Goal: Task Accomplishment & Management: Use online tool/utility

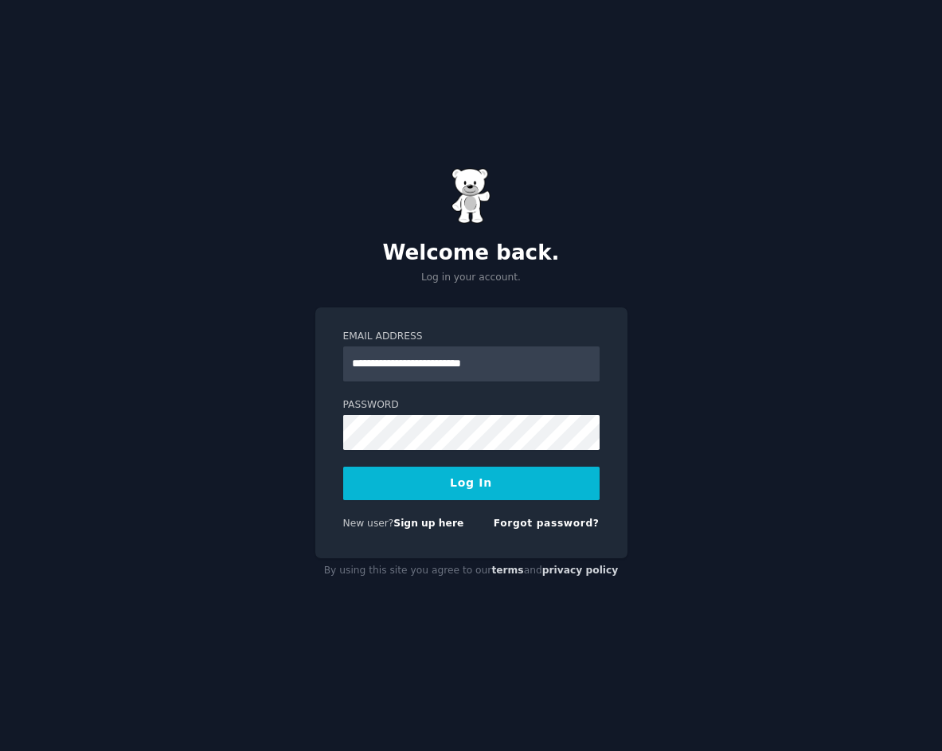
click at [498, 493] on button "Log In" at bounding box center [471, 483] width 256 height 33
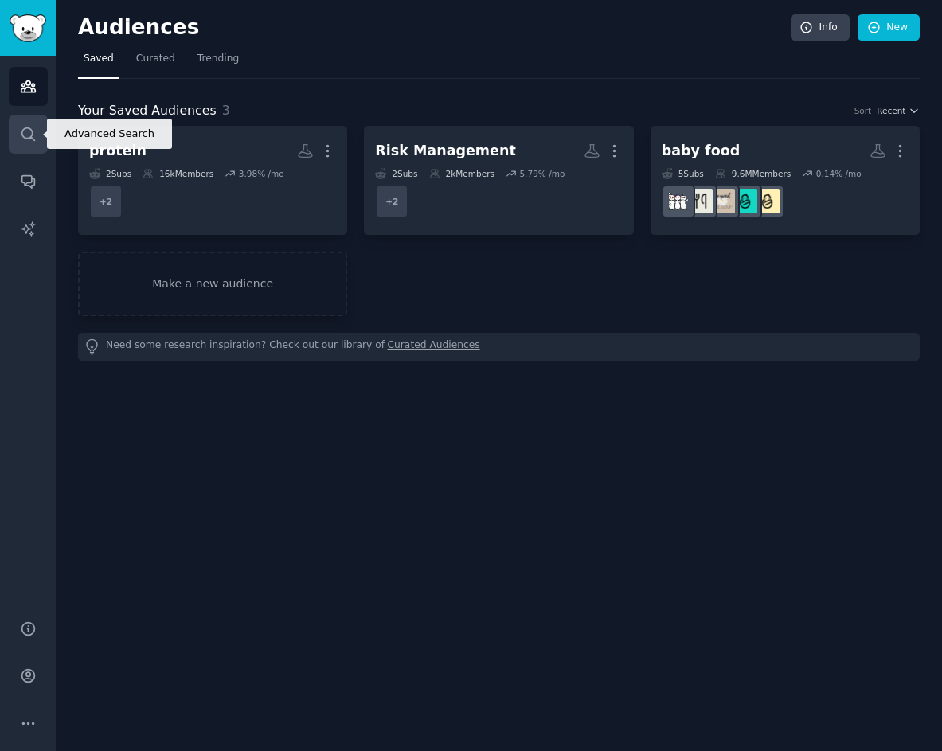
click at [39, 142] on link "Search" at bounding box center [28, 134] width 39 height 39
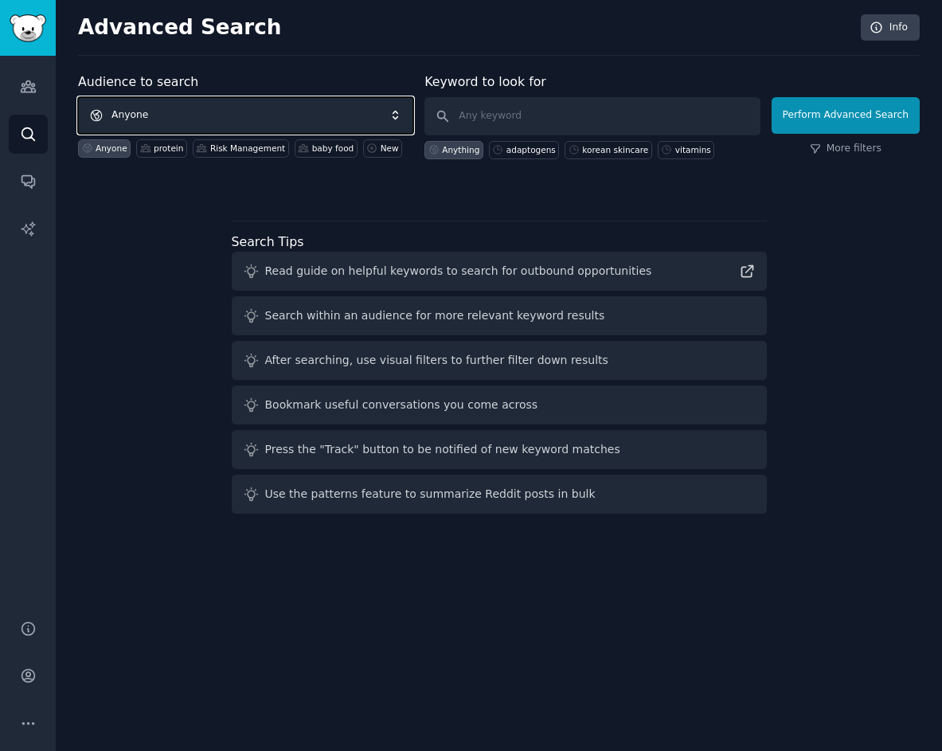
click at [250, 123] on span "Anyone" at bounding box center [245, 115] width 335 height 37
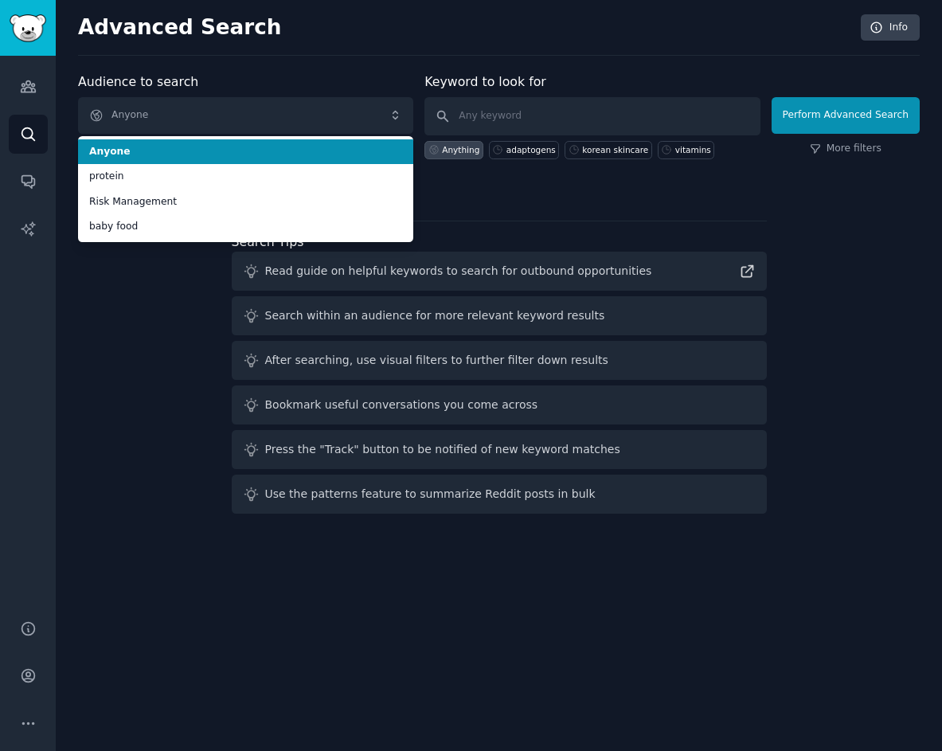
click at [267, 84] on div "Audience to search Anyone Anyone protein Risk Management baby food Anyone prote…" at bounding box center [245, 115] width 335 height 87
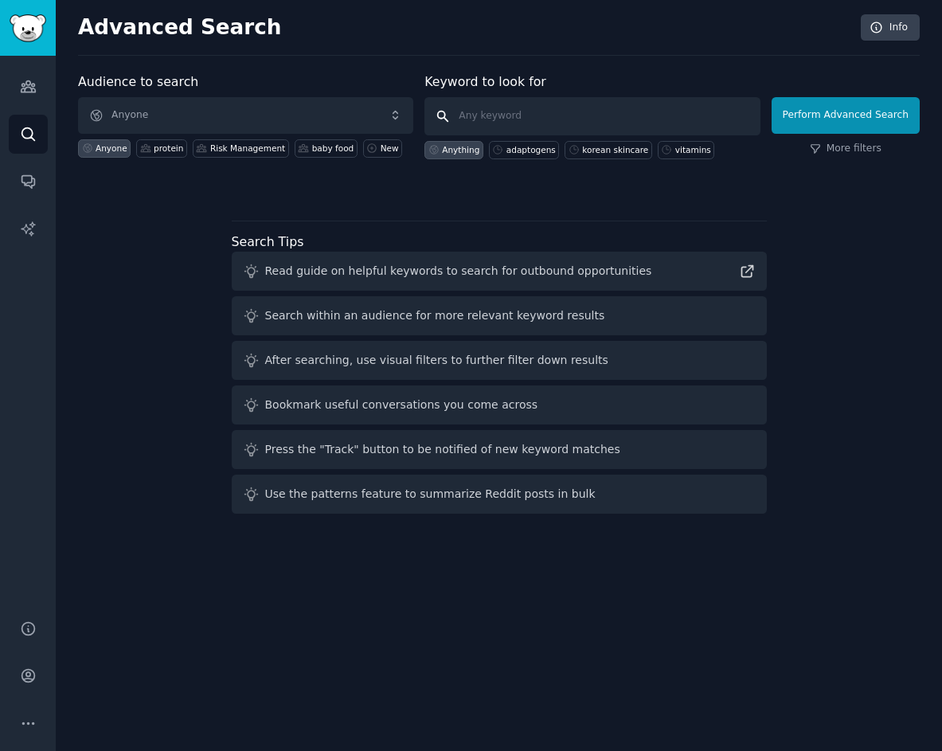
click at [477, 111] on input "text" at bounding box center [591, 116] width 335 height 38
type input "beekeeping"
click at [823, 103] on button "Perform Advanced Search" at bounding box center [845, 115] width 148 height 37
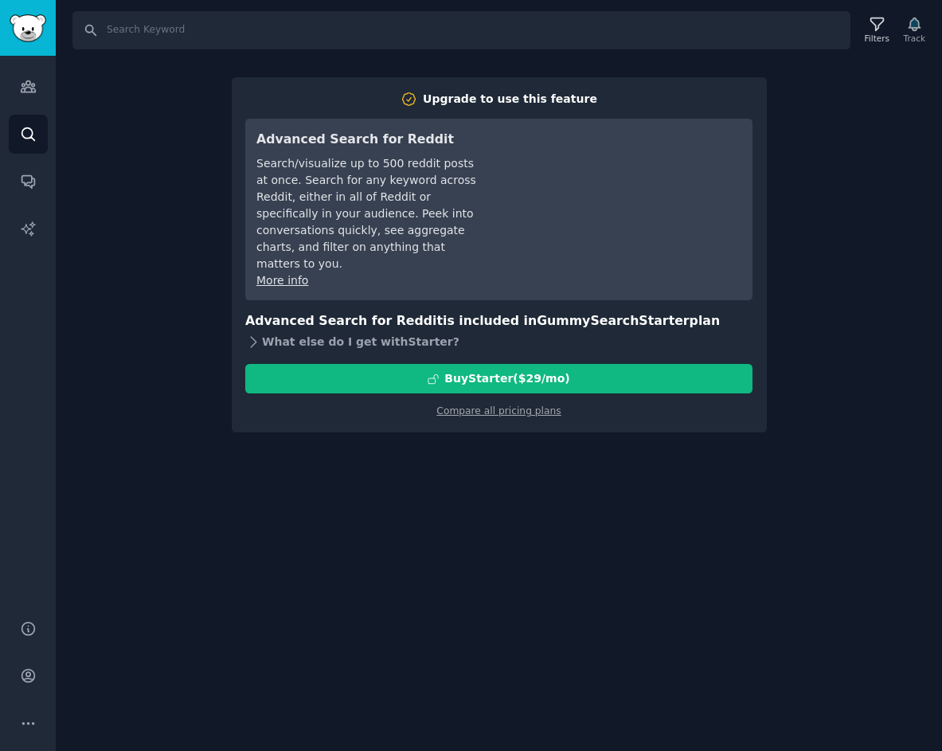
click at [256, 334] on icon at bounding box center [253, 342] width 17 height 17
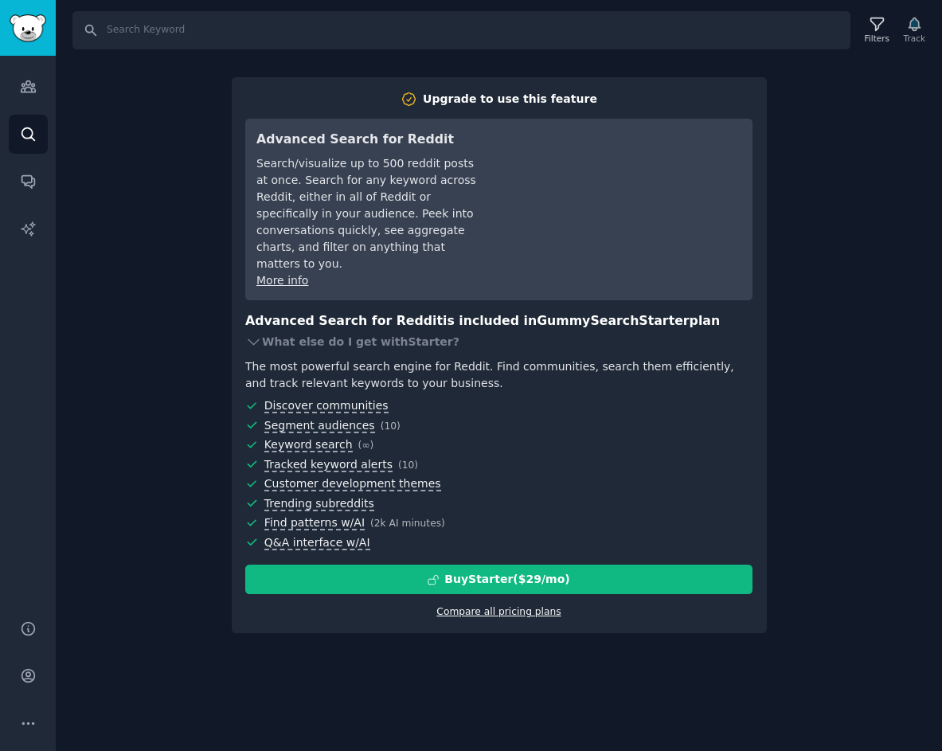
click at [537, 606] on link "Compare all pricing plans" at bounding box center [498, 611] width 124 height 11
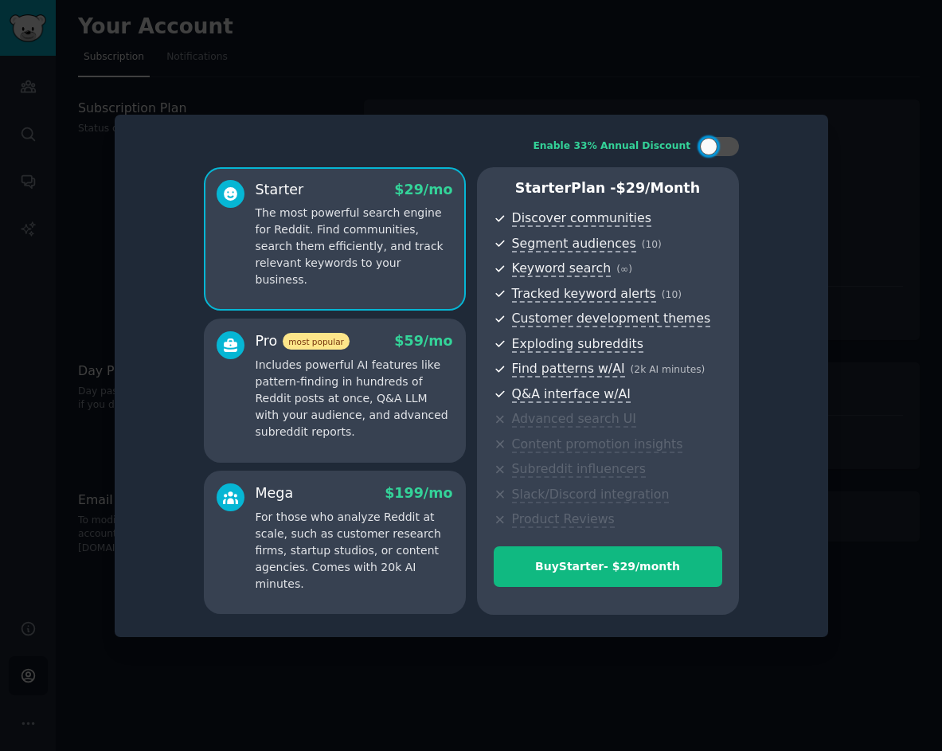
click at [775, 108] on div at bounding box center [471, 375] width 942 height 751
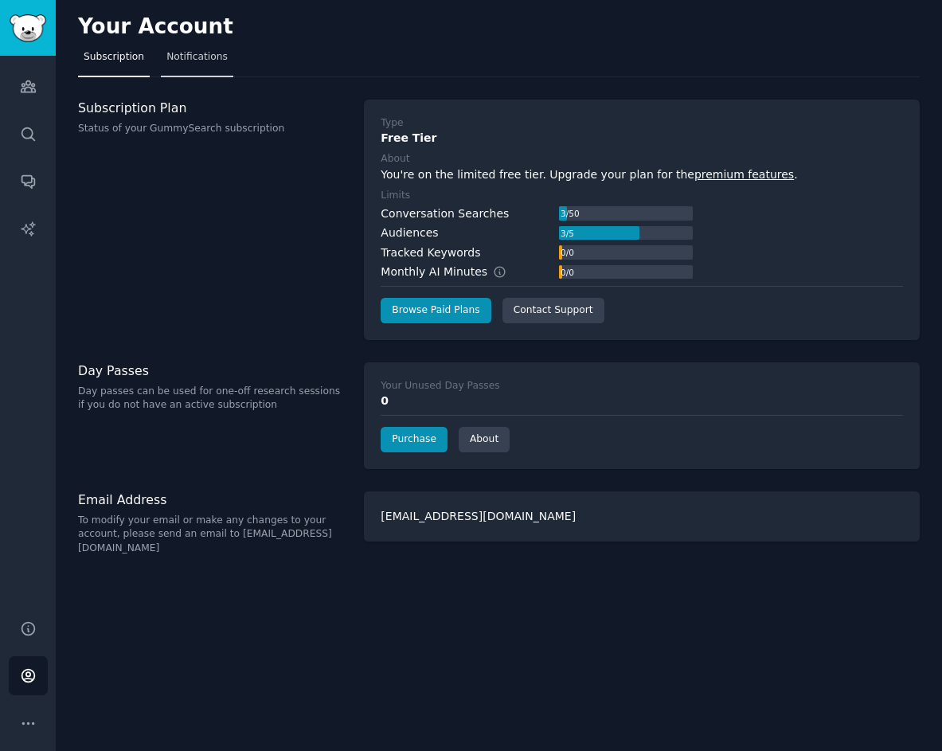
click at [182, 54] on span "Notifications" at bounding box center [196, 57] width 61 height 14
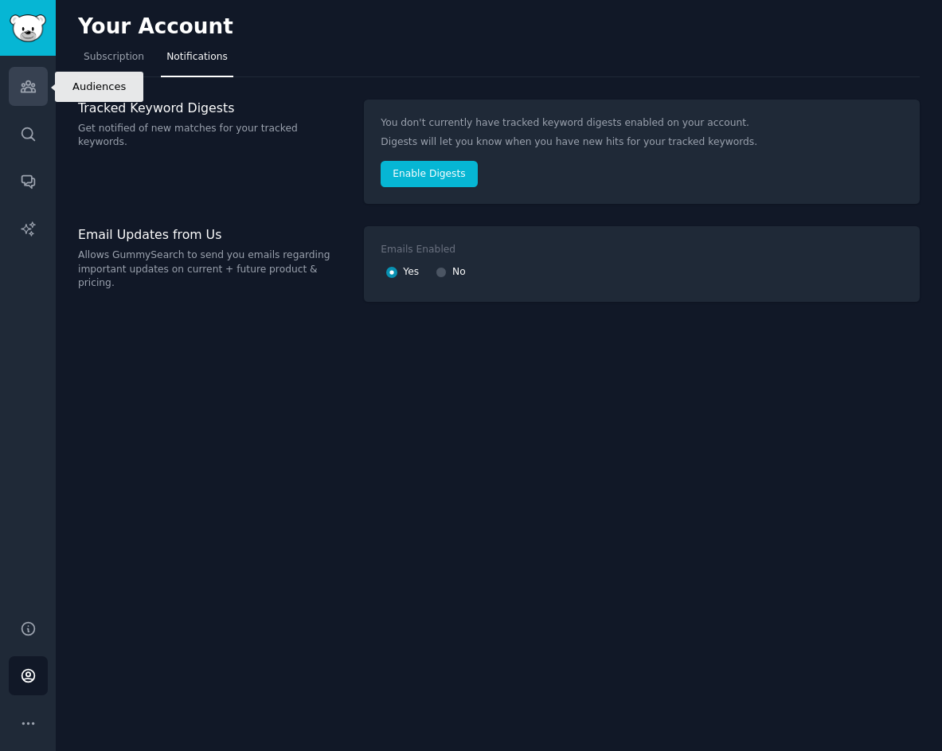
click at [29, 97] on link "Audiences" at bounding box center [28, 86] width 39 height 39
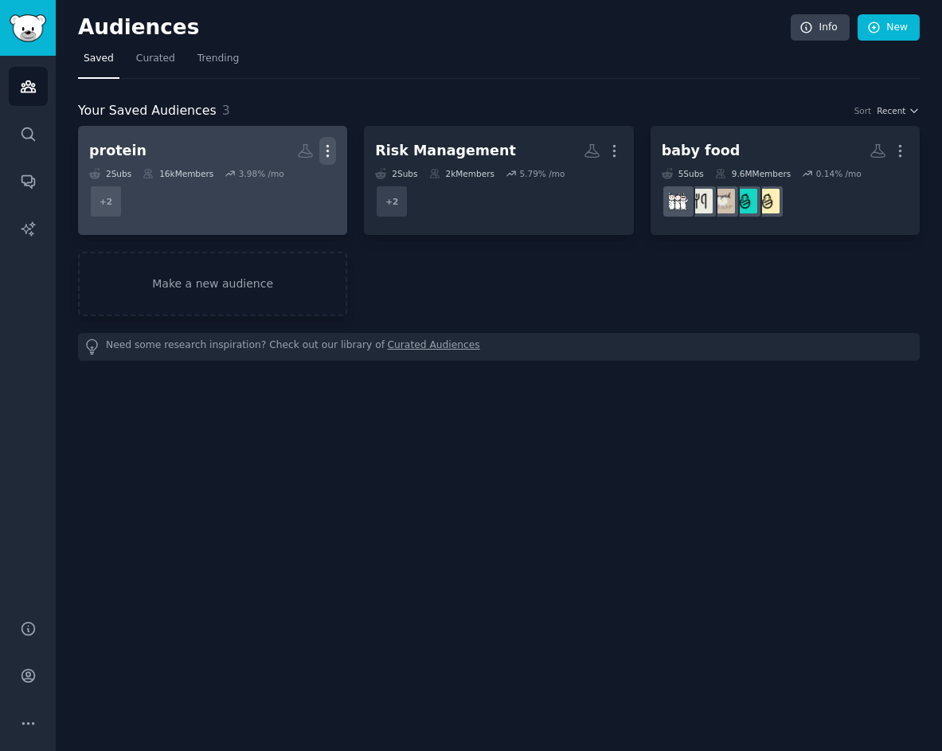
click at [330, 147] on icon "button" at bounding box center [327, 150] width 17 height 17
click at [279, 185] on p "Delete" at bounding box center [284, 184] width 37 height 17
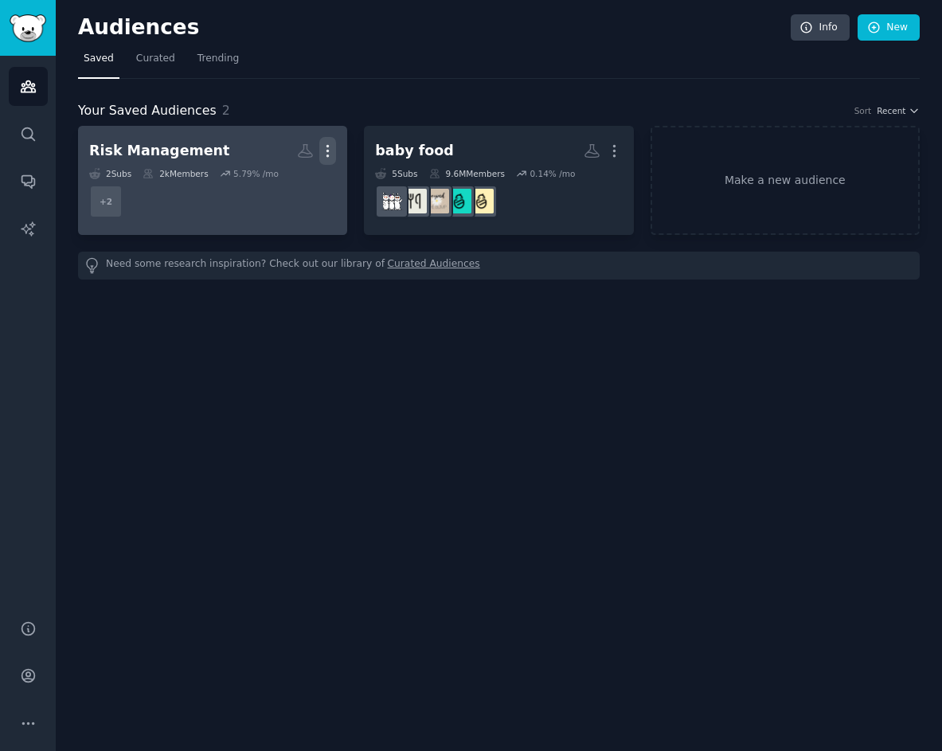
click at [330, 155] on icon "button" at bounding box center [327, 150] width 17 height 17
click at [289, 195] on div "Delete" at bounding box center [274, 184] width 76 height 33
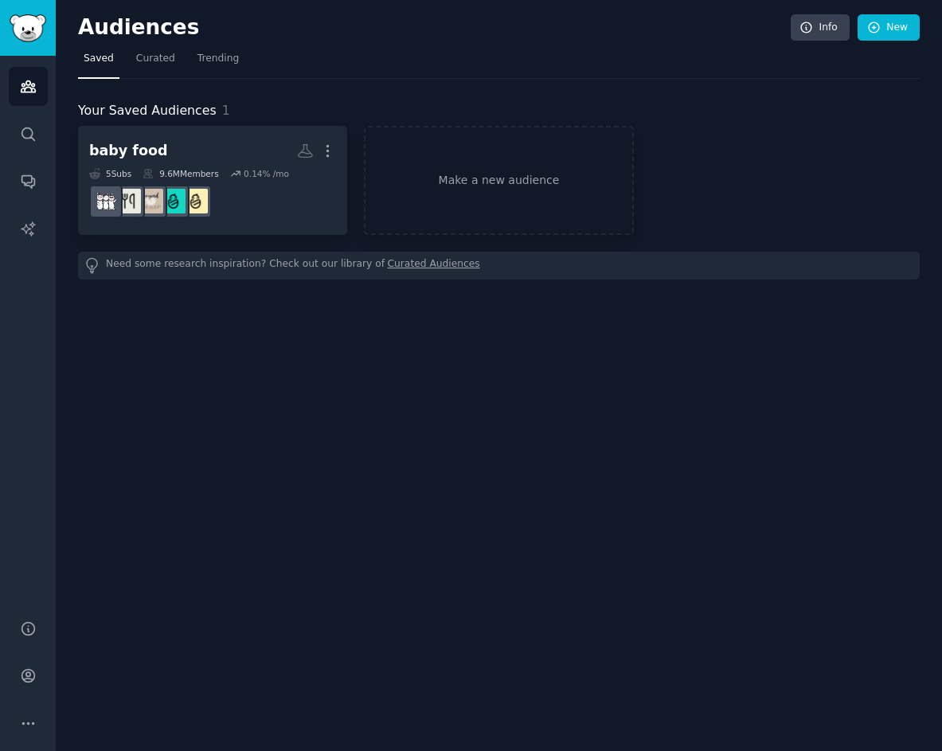
drag, startPoint x: 700, startPoint y: 154, endPoint x: 937, endPoint y: 312, distance: 285.3
click at [700, 154] on div "baby food More 5 Sub s 9.6M Members 0.14 % /mo Make a new audience" at bounding box center [498, 180] width 841 height 109
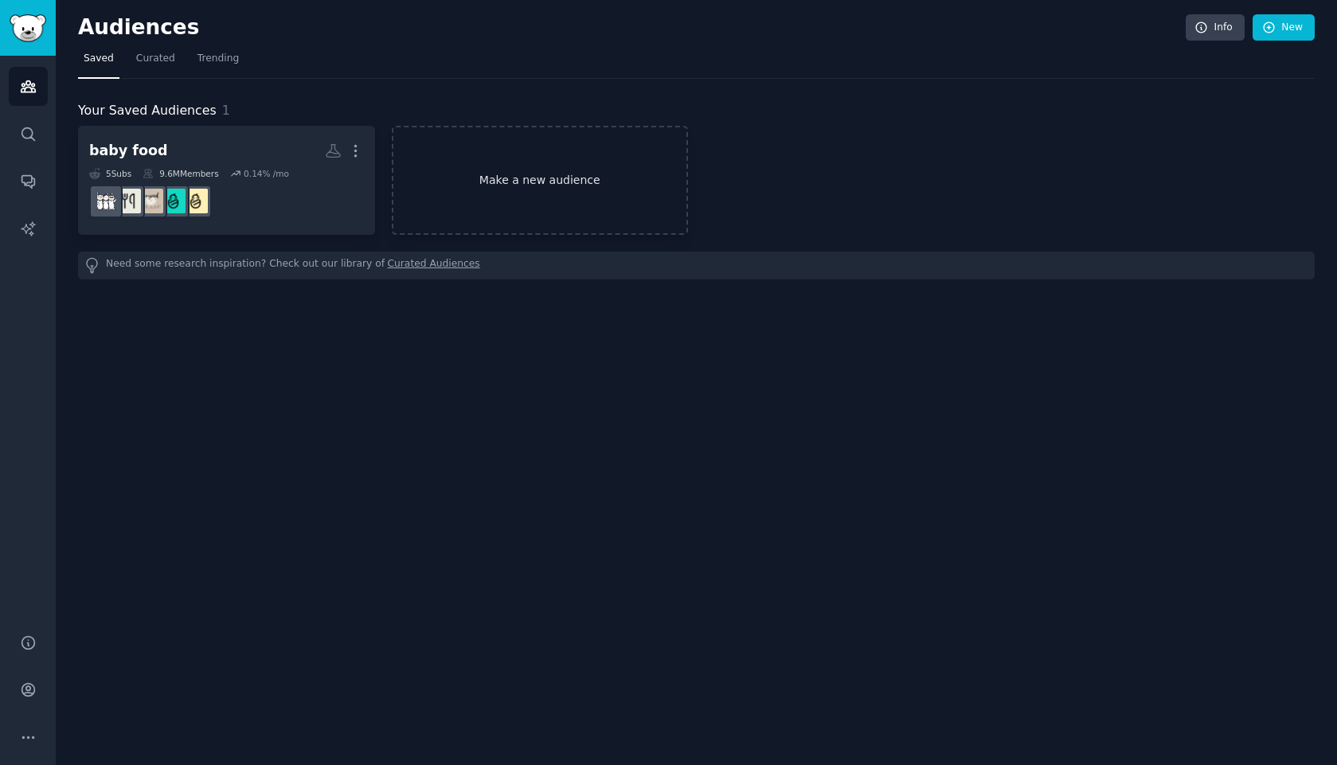
click at [490, 166] on link "Make a new audience" at bounding box center [540, 180] width 297 height 109
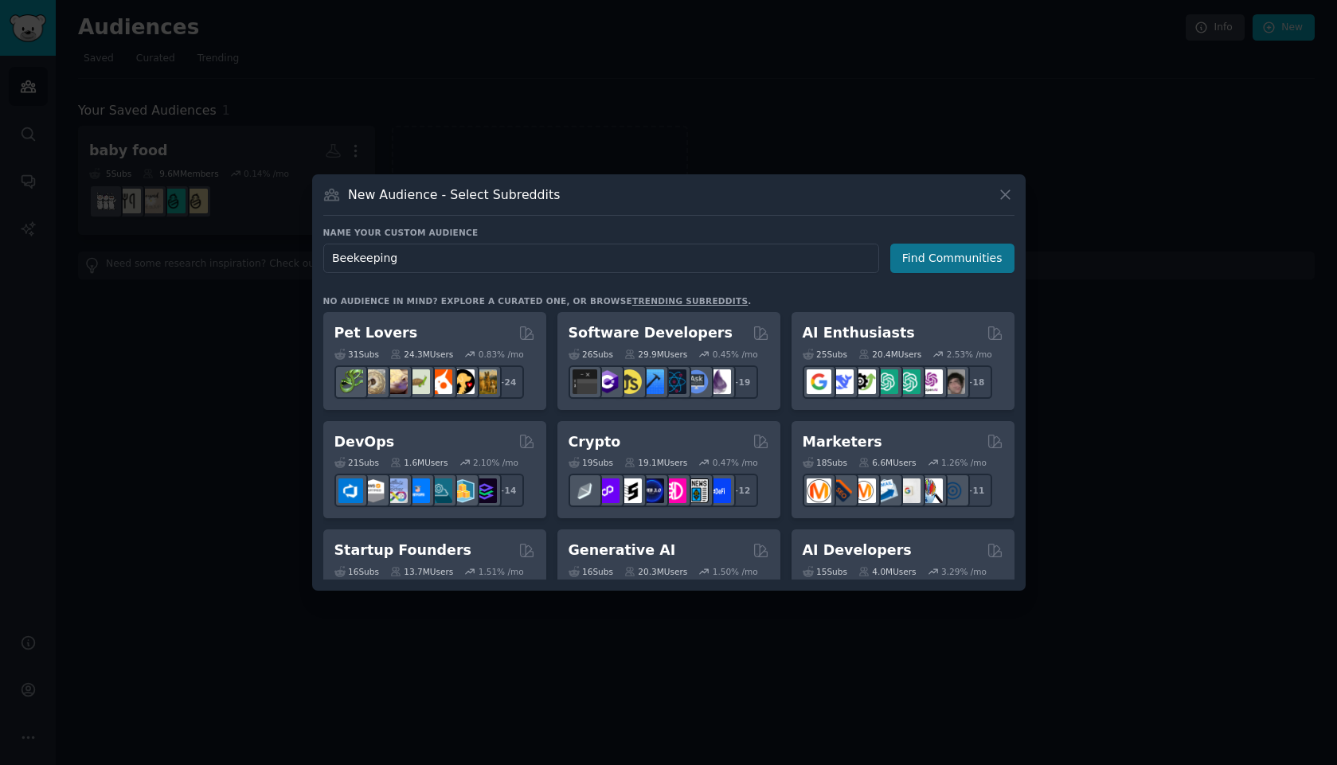
type input "Beekeeping"
click at [941, 251] on button "Find Communities" at bounding box center [952, 258] width 124 height 29
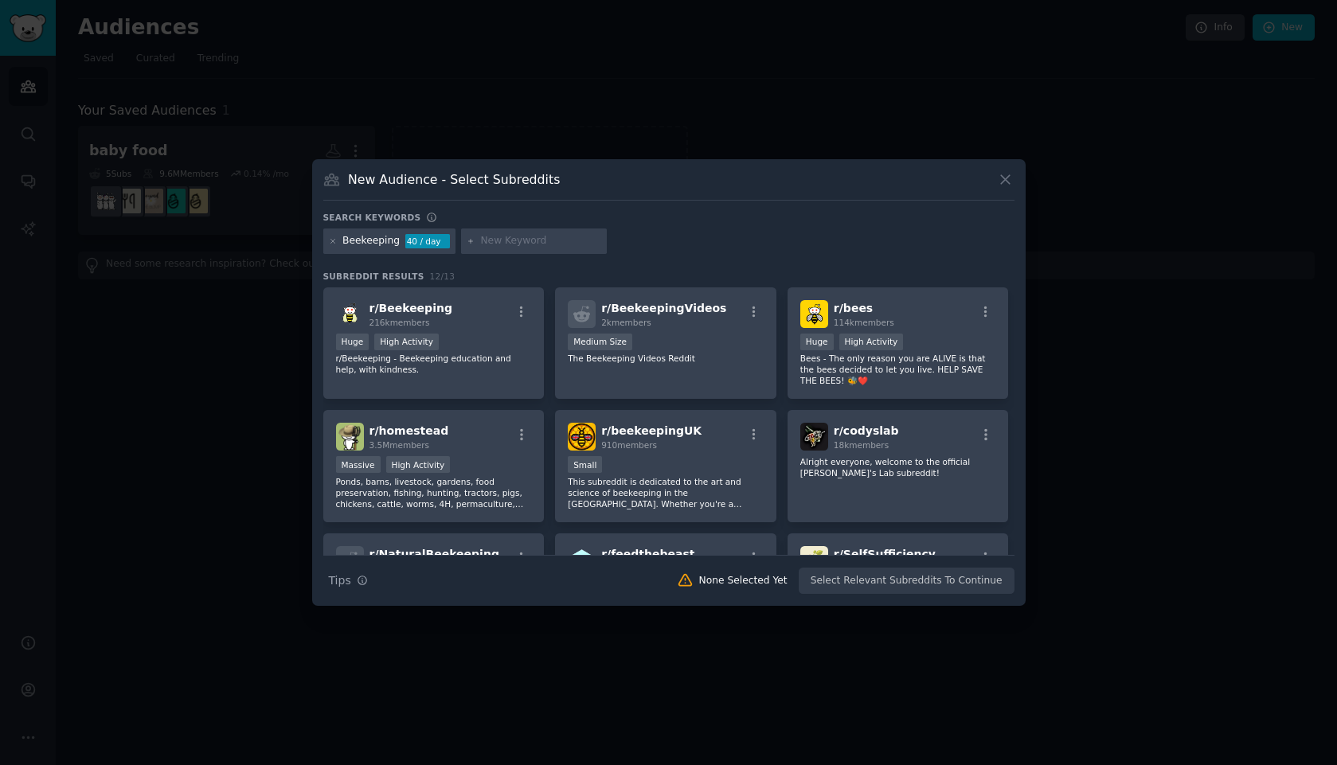
click at [877, 589] on div "Search Tips Tips None Selected Yet Select Relevant Subreddits To Continue" at bounding box center [668, 575] width 691 height 40
click at [416, 356] on p "r/Beekeeping - Beekeeping education and help, with kindness." at bounding box center [434, 364] width 196 height 22
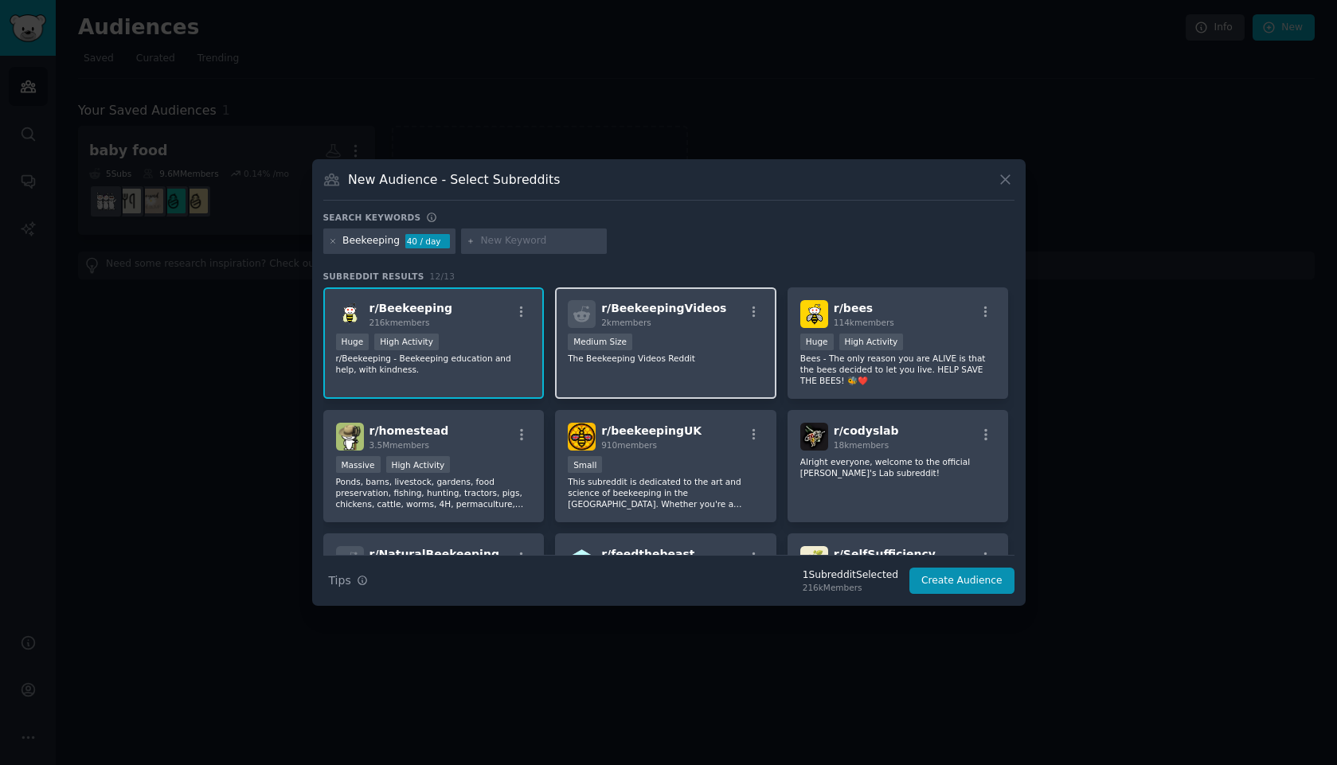
click at [673, 353] on p "The Beekeeping Videos Reddit" at bounding box center [666, 358] width 196 height 11
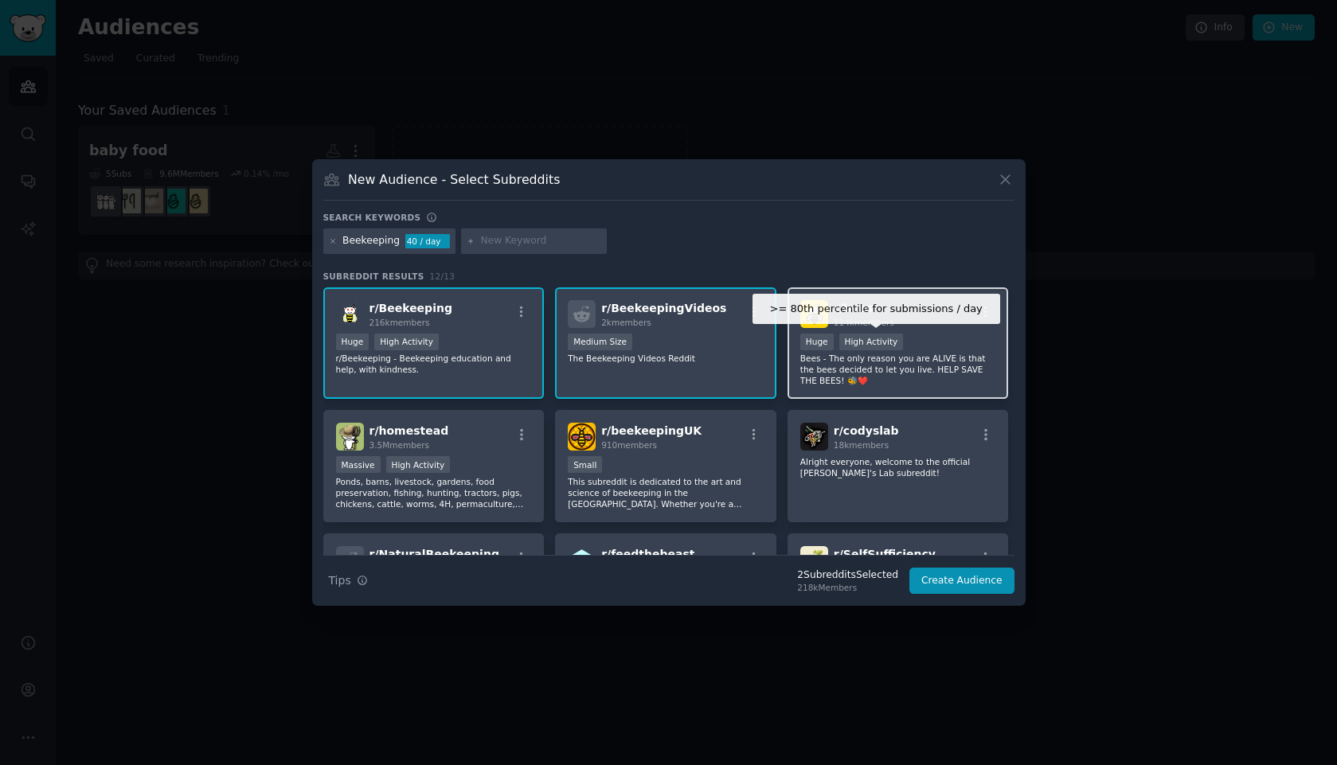
click at [852, 349] on div "High Activity" at bounding box center [871, 342] width 64 height 17
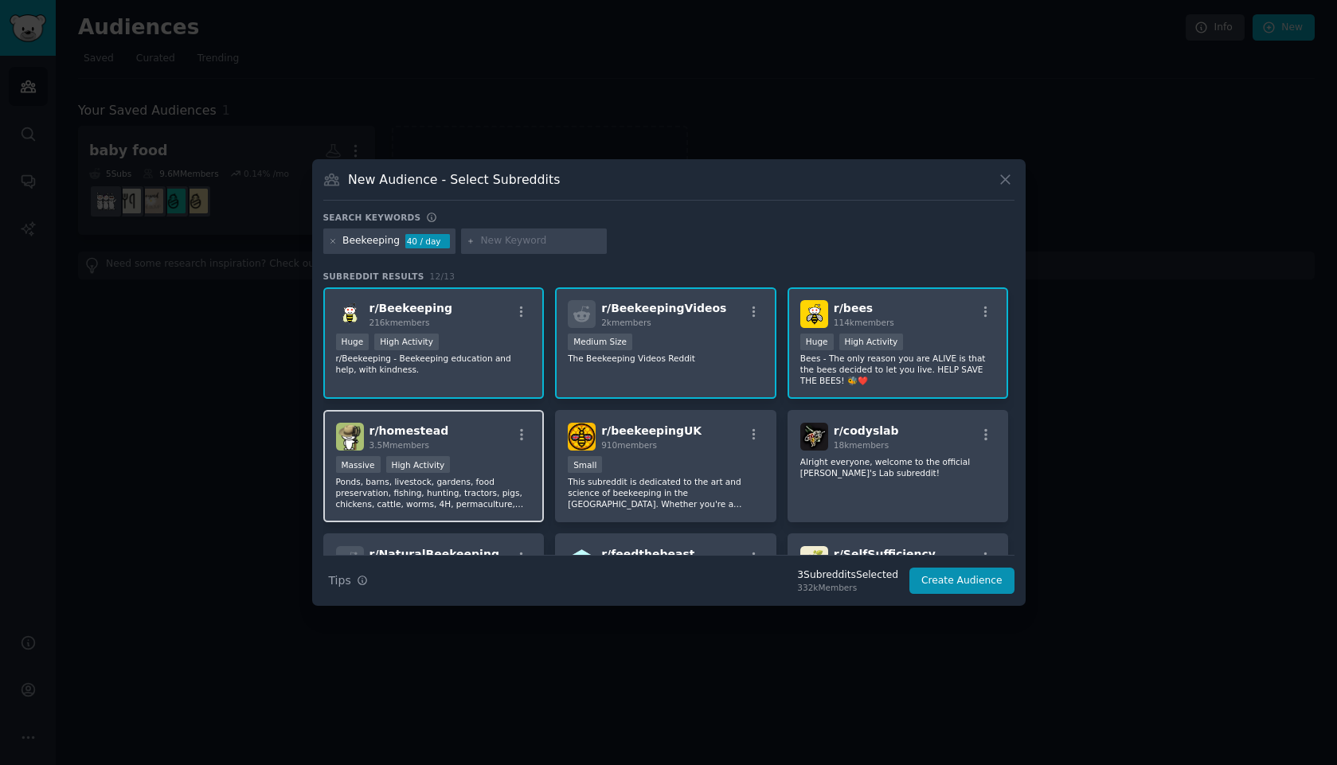
click at [382, 491] on p "Ponds, barns, livestock, gardens, food preservation, fishing, hunting, tractors…" at bounding box center [434, 492] width 196 height 33
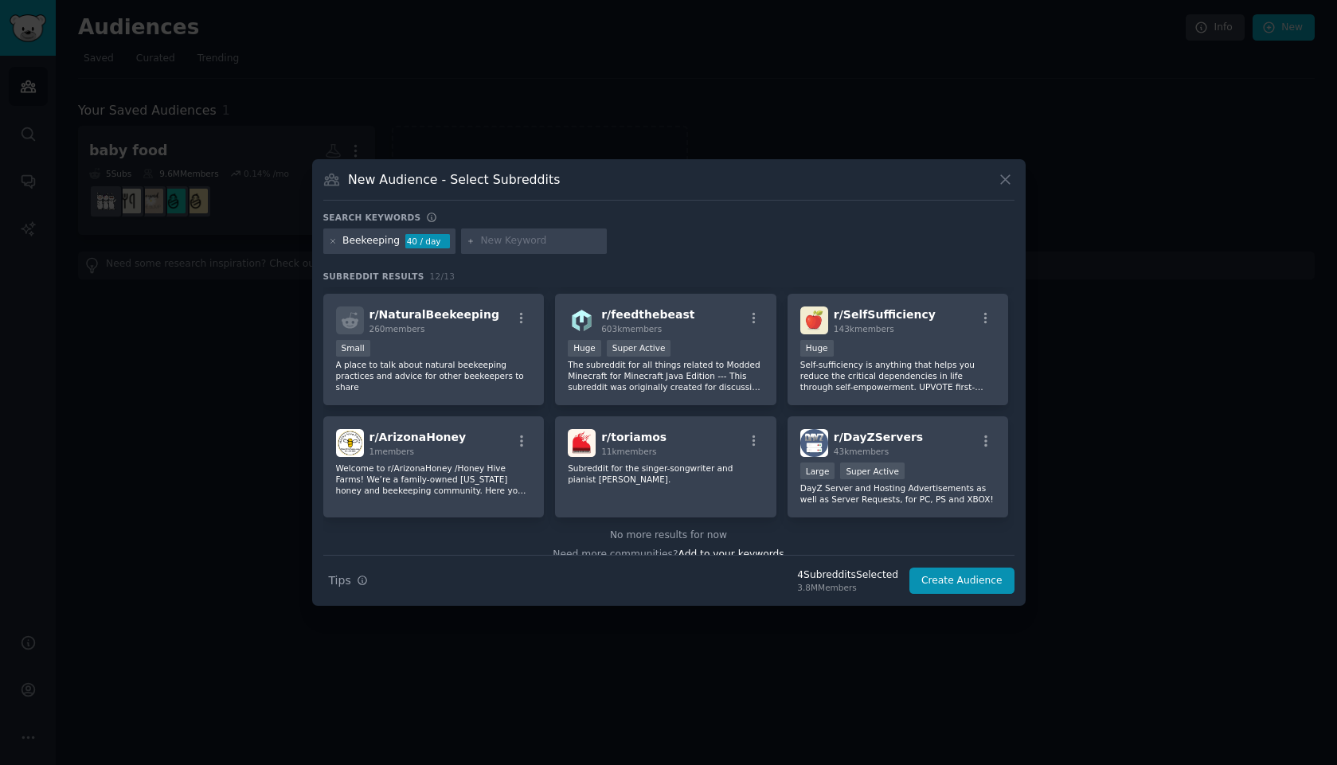
scroll to position [258, 0]
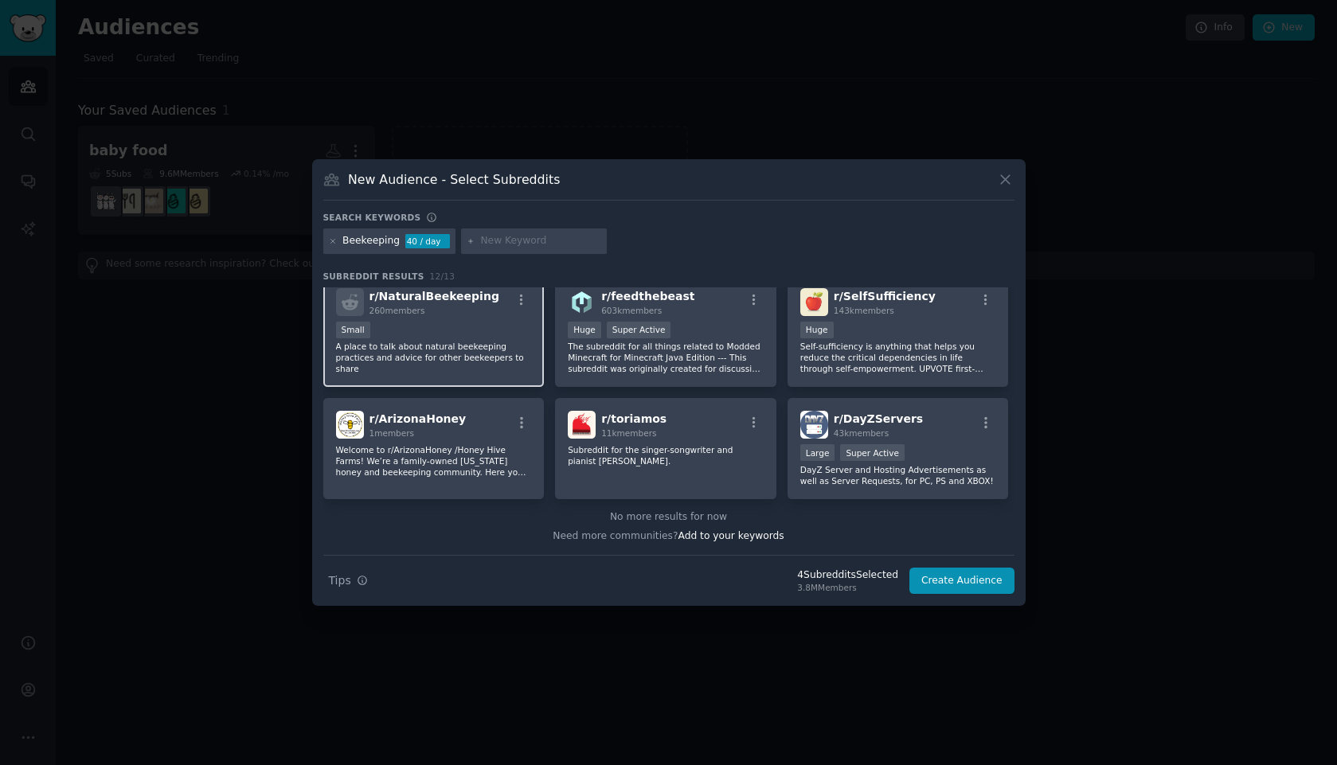
click at [451, 376] on div "r/ NaturalBeekeeping 260 members 100 - 1000 members Small A place to talk about…" at bounding box center [433, 331] width 221 height 112
click at [477, 350] on p "A place to talk about natural beekeeping practices and advice for other beekeep…" at bounding box center [434, 357] width 196 height 33
click at [941, 581] on button "Create Audience" at bounding box center [961, 581] width 105 height 27
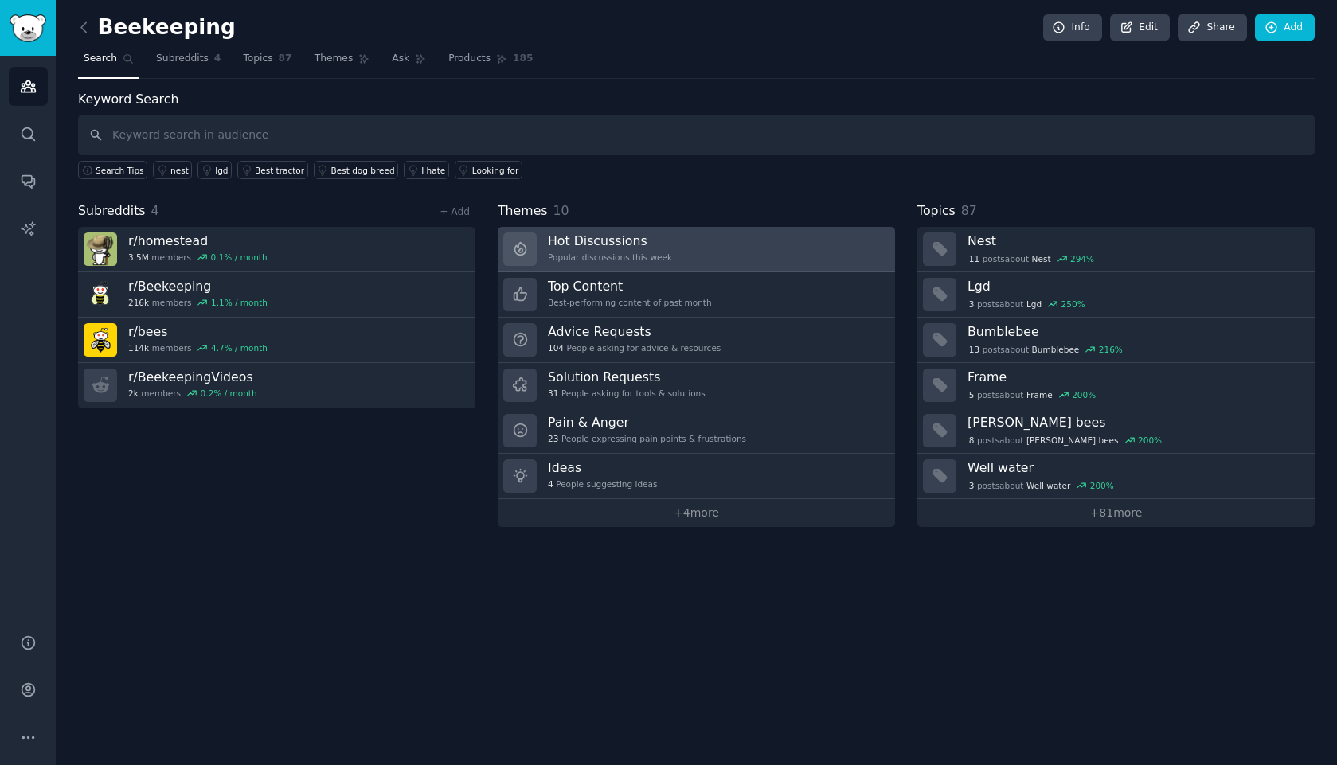
click at [691, 255] on link "Hot Discussions Popular discussions this week" at bounding box center [696, 249] width 397 height 45
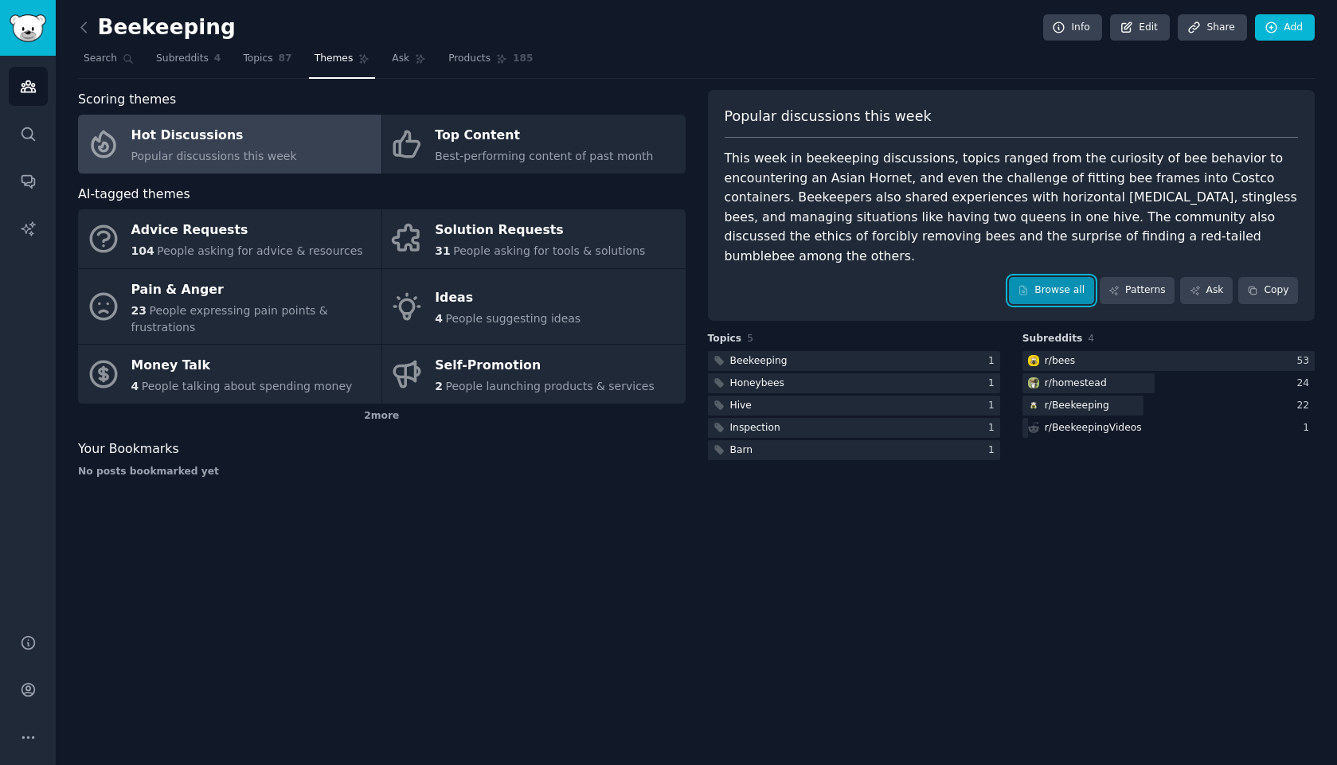
click at [941, 278] on link "Browse all" at bounding box center [1051, 290] width 85 height 27
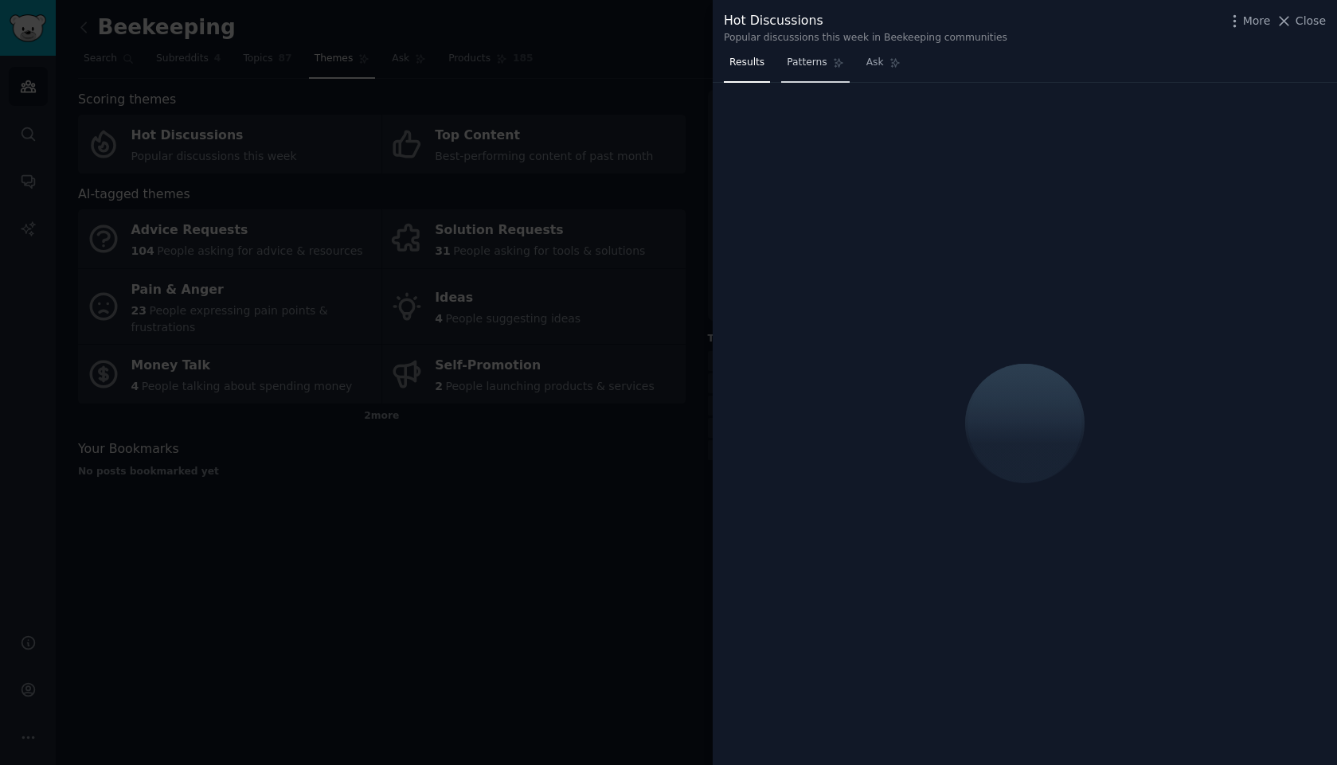
click at [814, 69] on span "Patterns" at bounding box center [807, 63] width 40 height 14
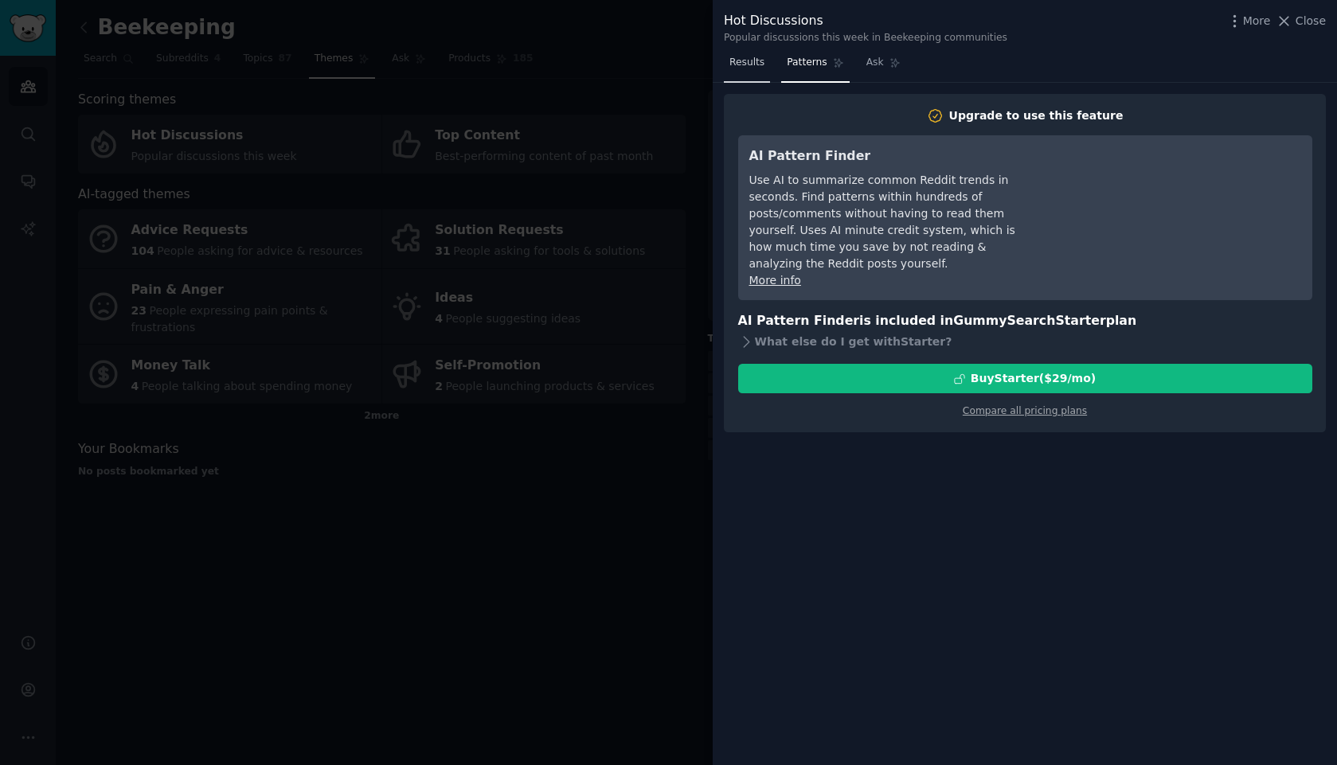
click at [744, 55] on link "Results" at bounding box center [747, 66] width 46 height 33
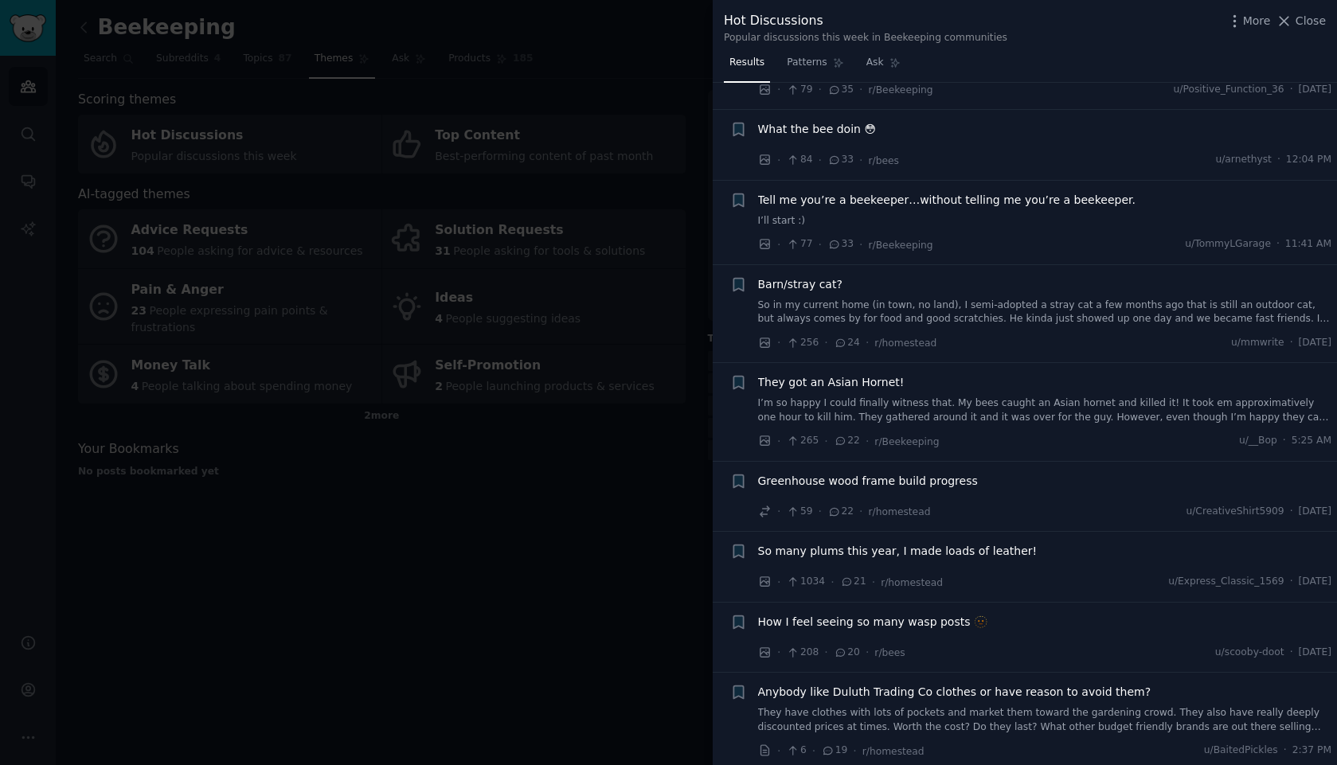
scroll to position [301, 0]
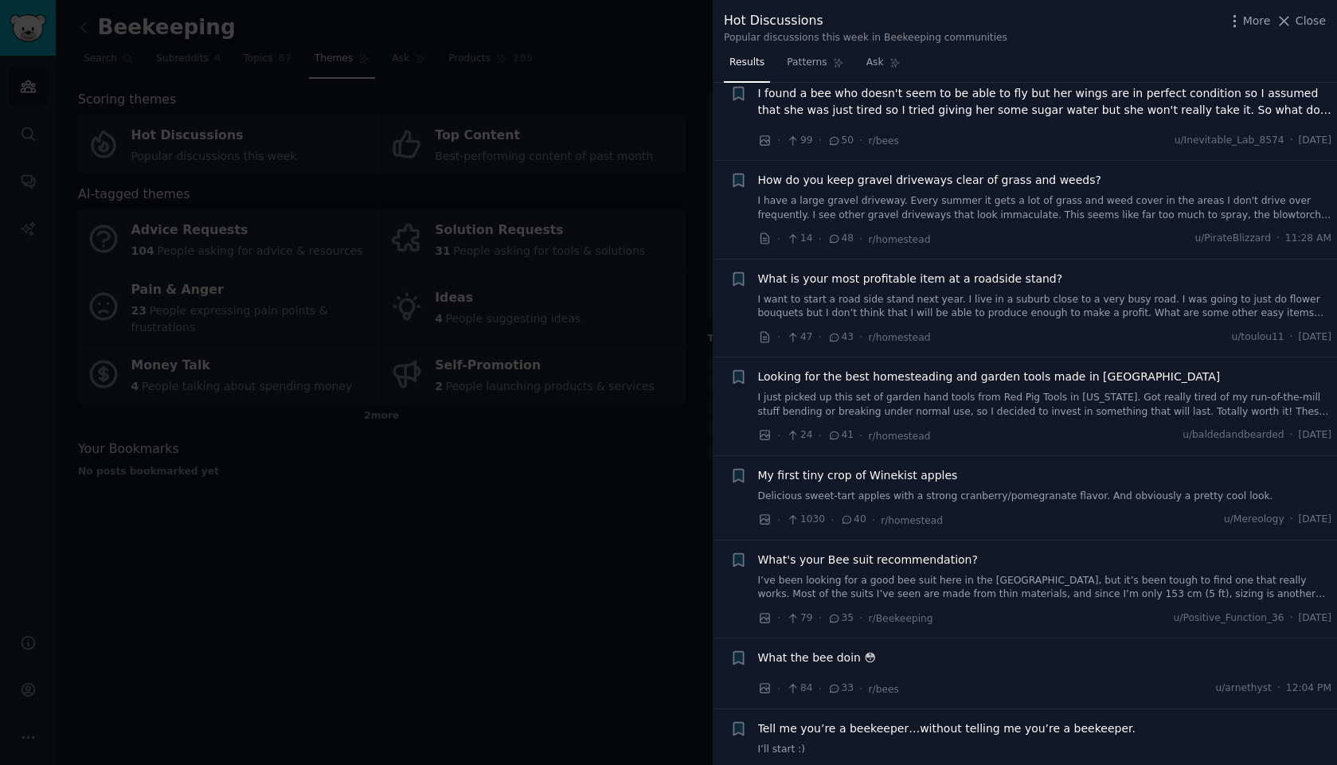
click at [545, 512] on div at bounding box center [668, 382] width 1337 height 765
